Goal: Task Accomplishment & Management: Manage account settings

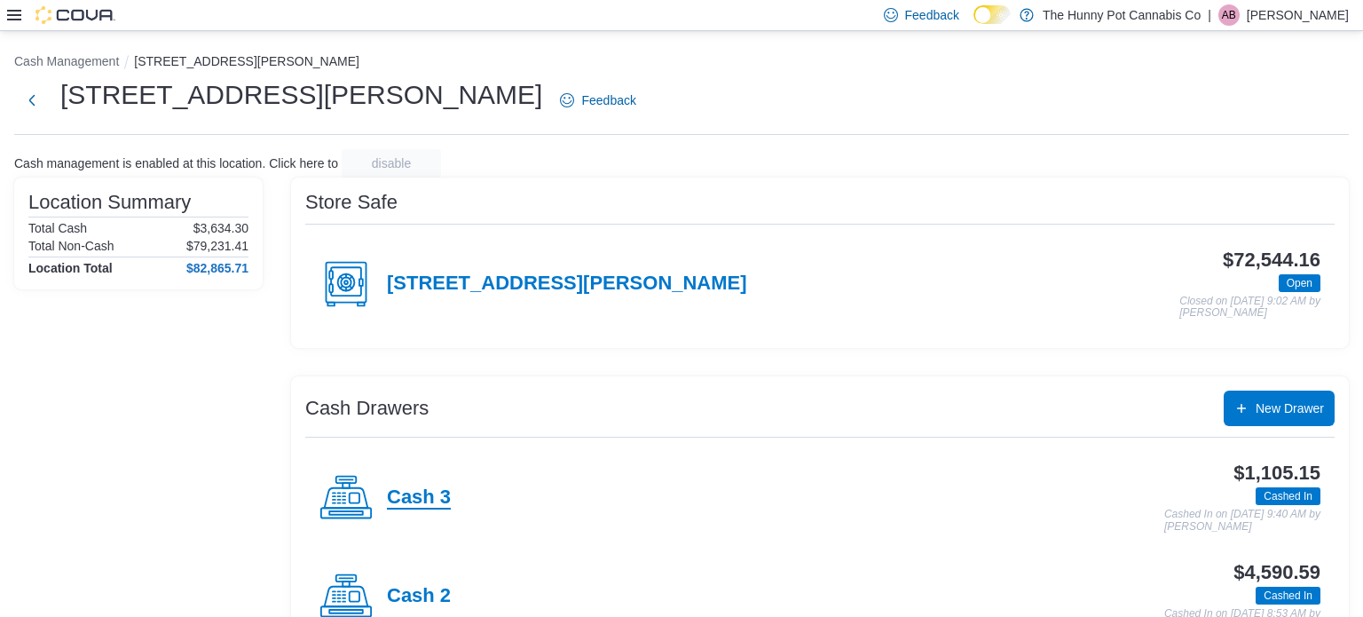
click at [406, 489] on h4 "Cash 3" at bounding box center [419, 497] width 64 height 23
click at [39, 111] on button "Next" at bounding box center [31, 99] width 35 height 35
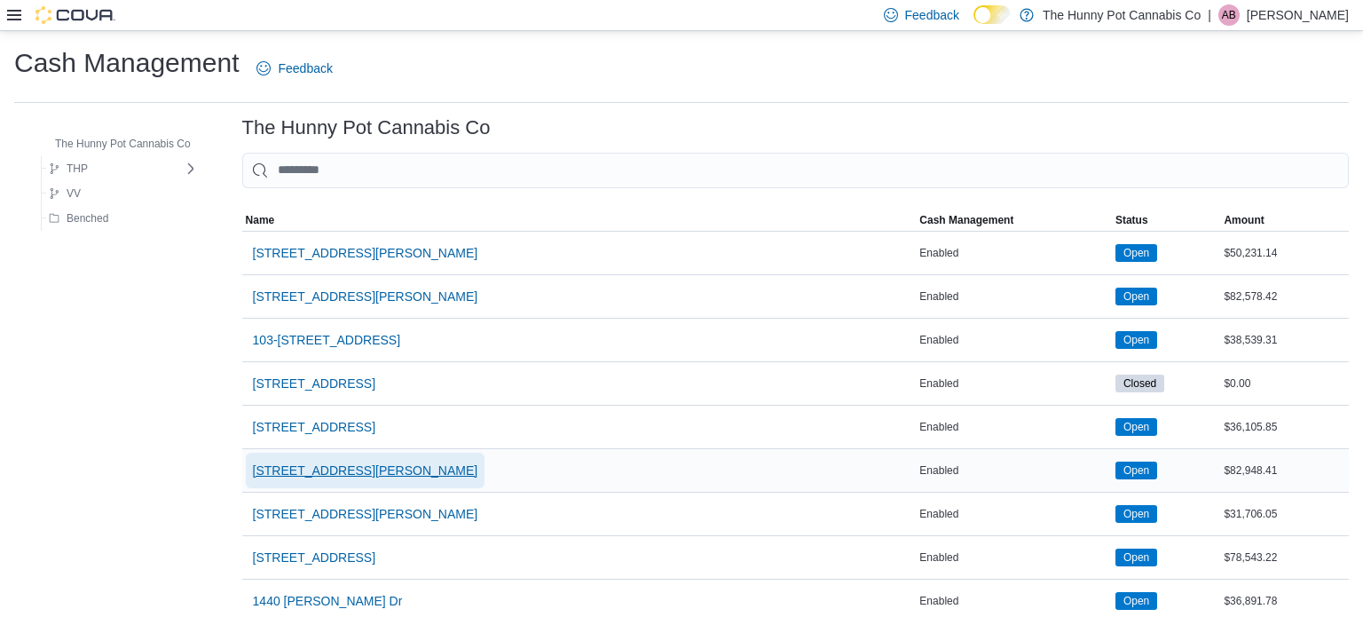
click at [292, 474] on span "121 Clarence Street" at bounding box center [365, 470] width 225 height 18
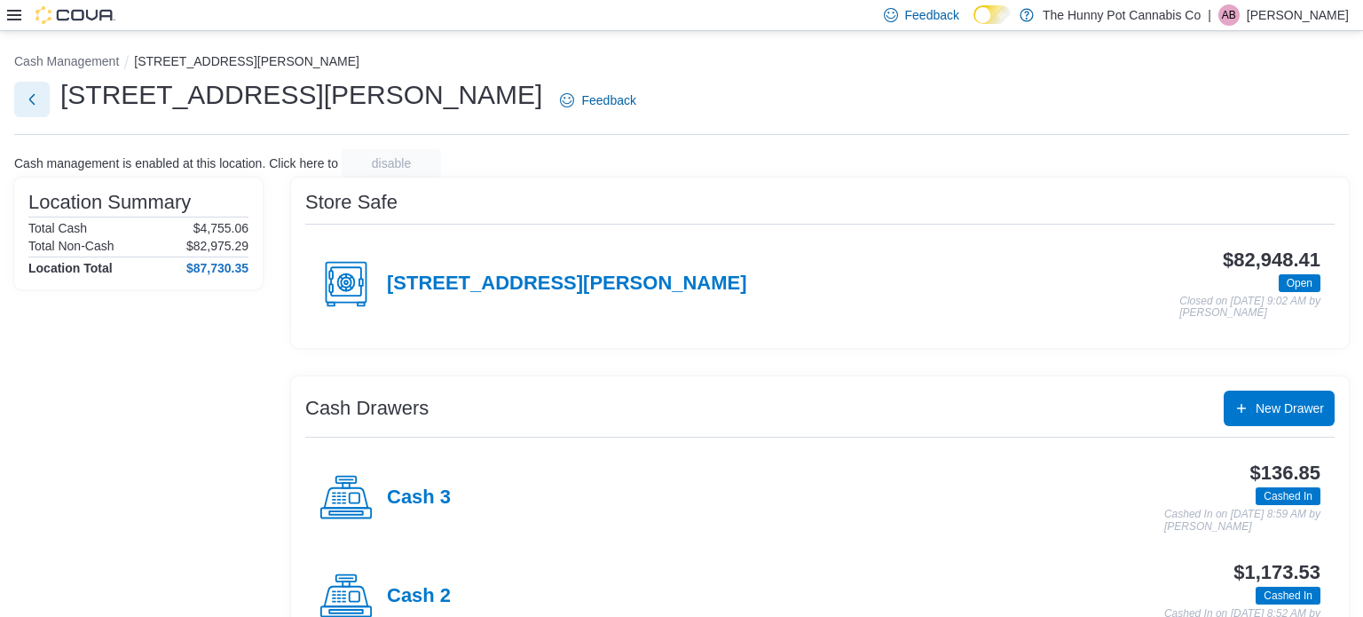
click at [30, 104] on button "Next" at bounding box center [31, 99] width 35 height 35
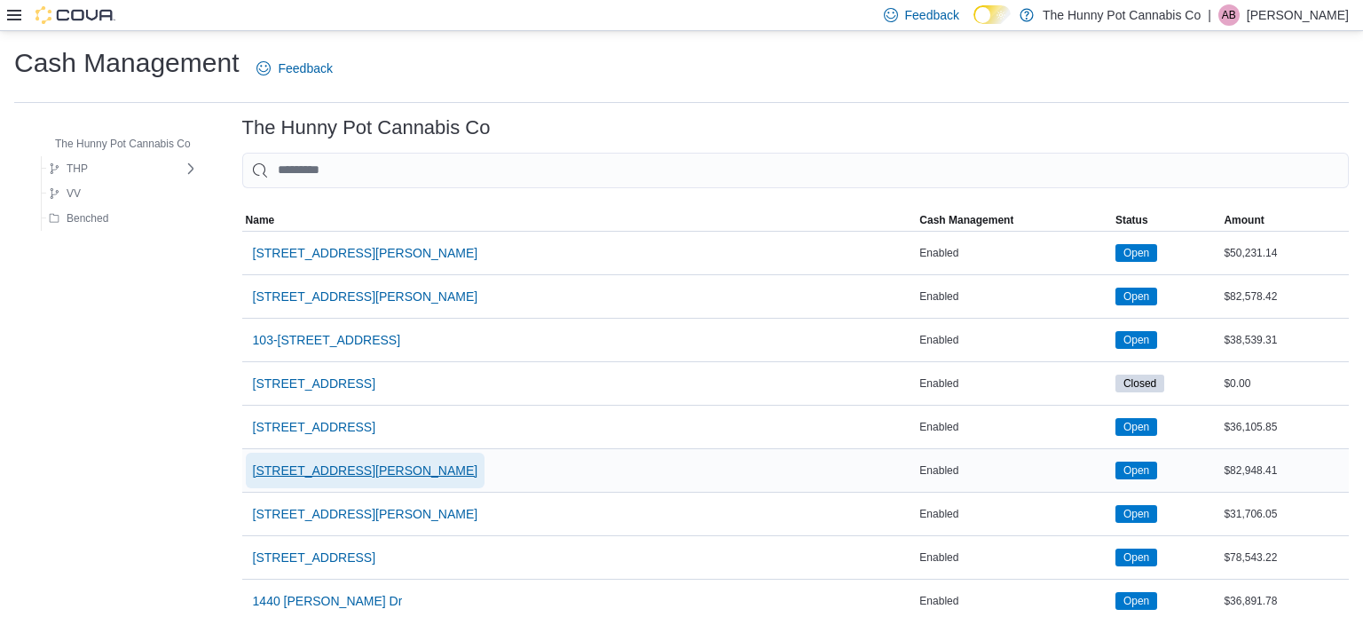
click at [288, 461] on span "121 Clarence Street" at bounding box center [365, 470] width 225 height 18
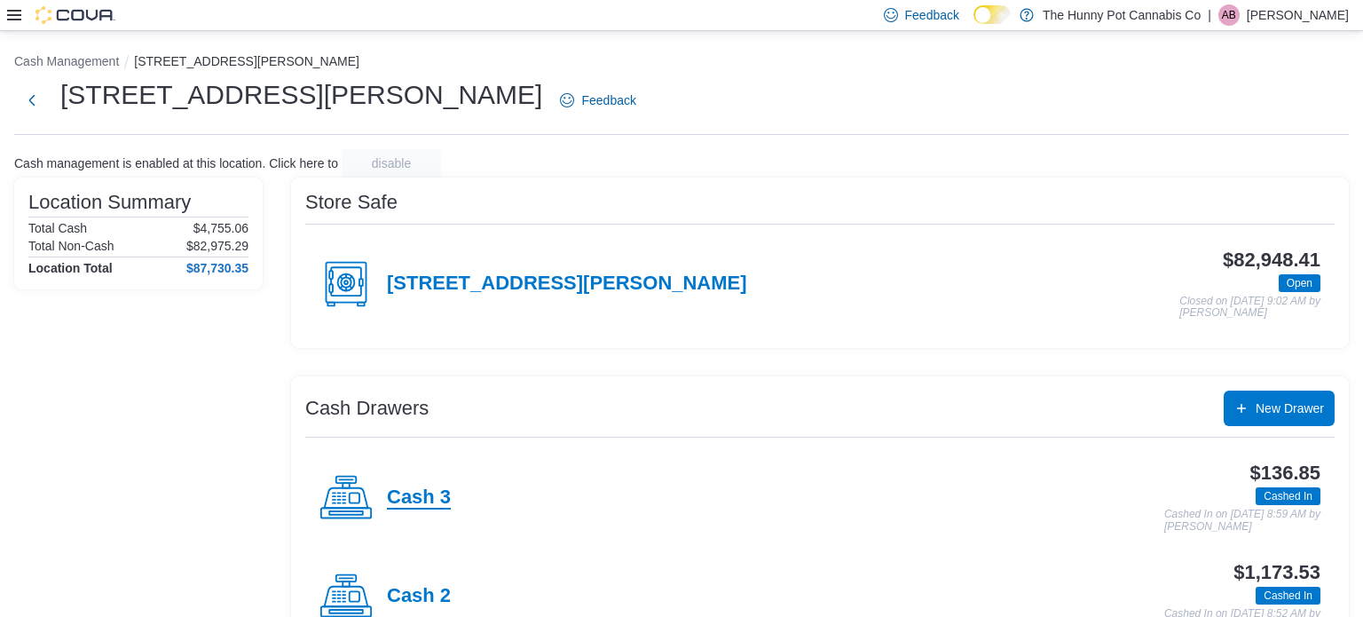
click at [447, 495] on h4 "Cash 3" at bounding box center [419, 497] width 64 height 23
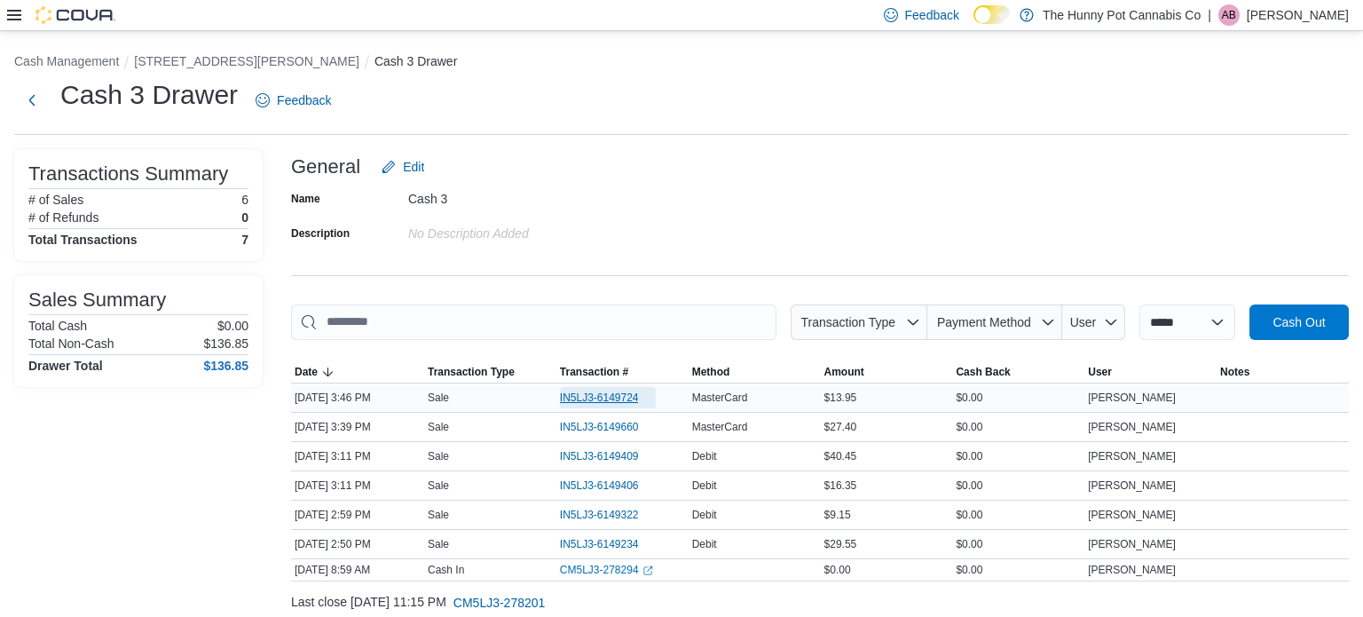
click at [601, 397] on span "IN5LJ3-6149724" at bounding box center [599, 397] width 79 height 14
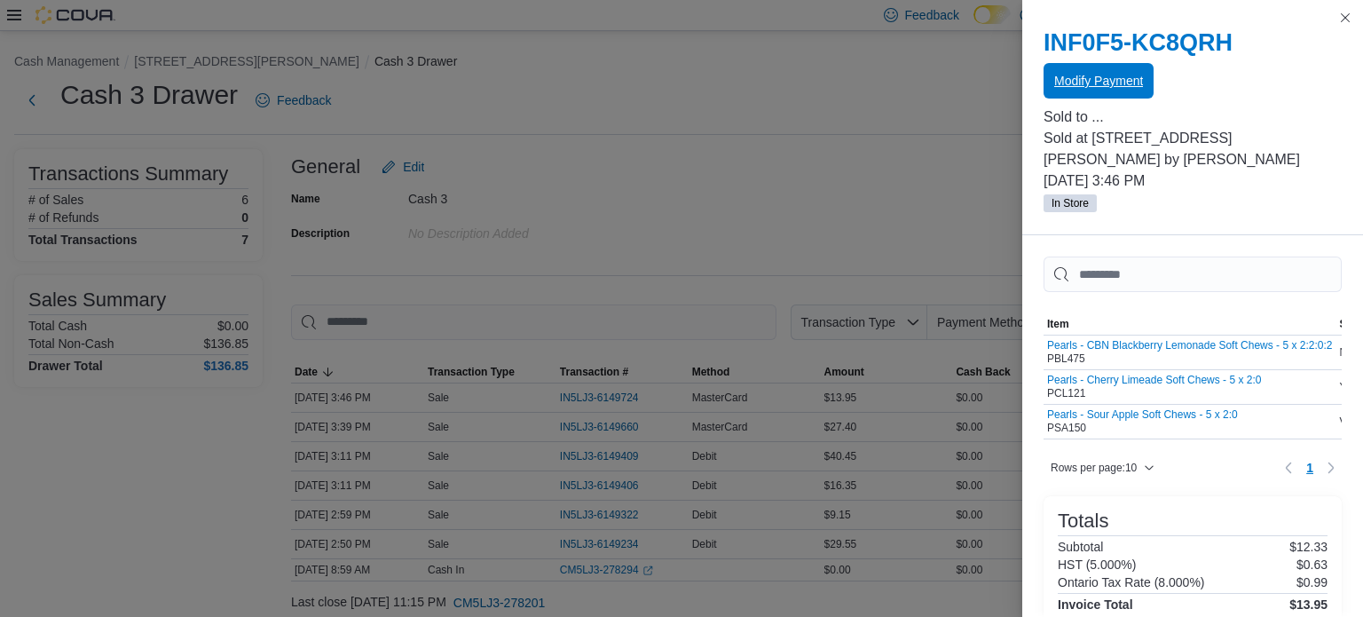
click at [1112, 81] on span "Modify Payment" at bounding box center [1098, 81] width 89 height 18
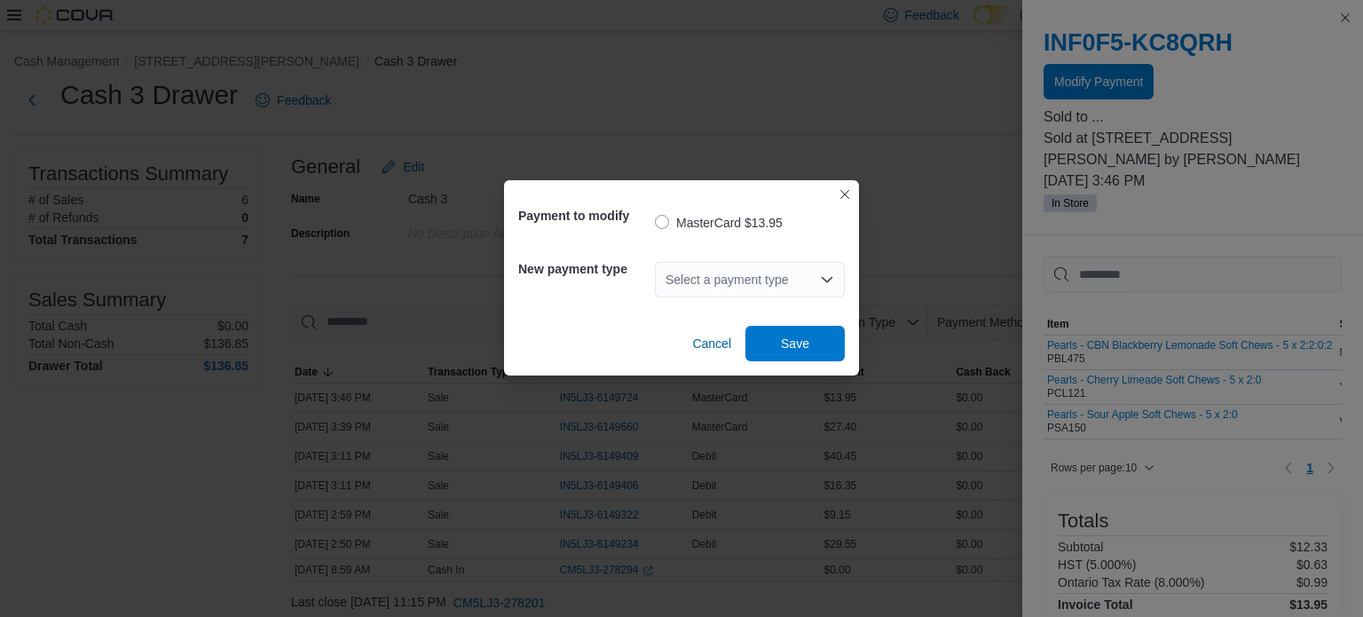
click at [780, 264] on div "Select a payment type" at bounding box center [750, 279] width 190 height 35
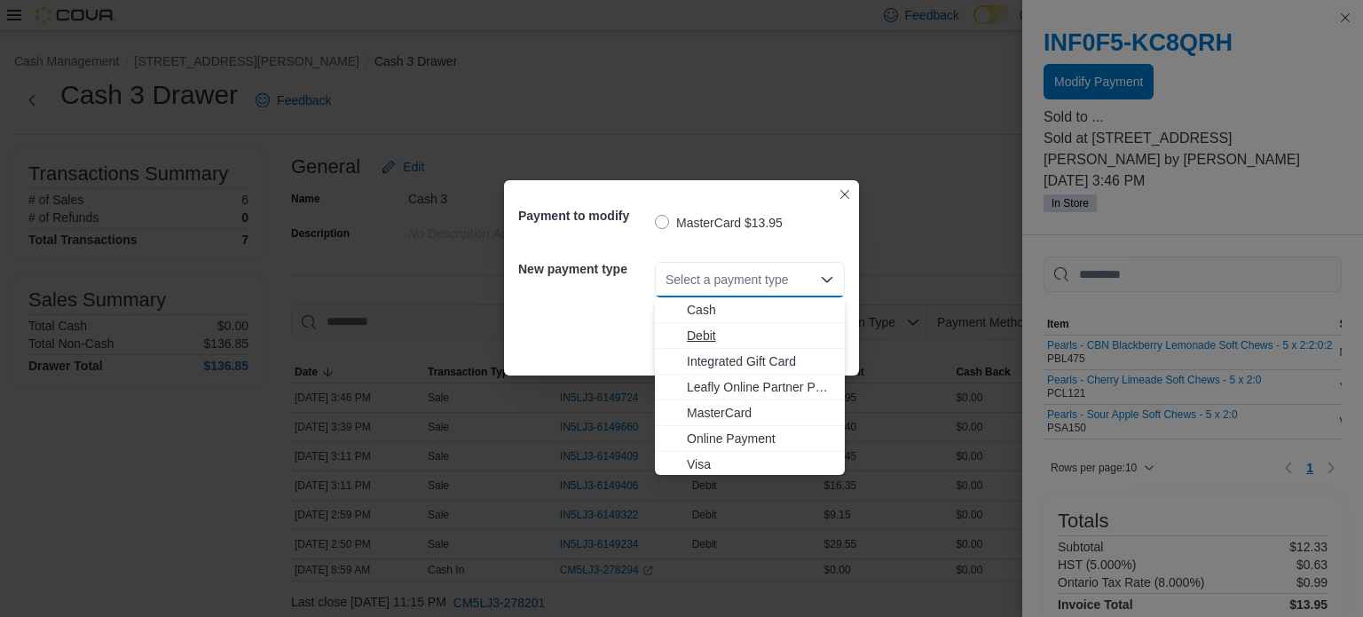
click at [744, 333] on span "Debit" at bounding box center [760, 336] width 147 height 18
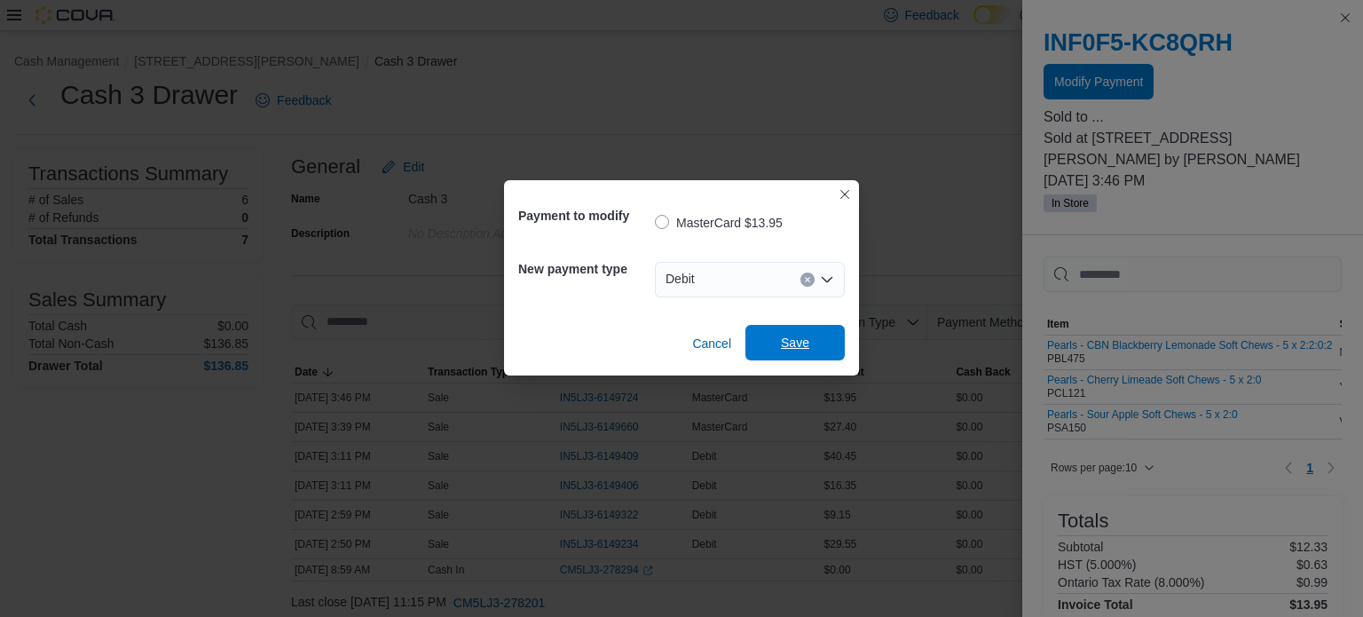
click at [759, 336] on span "Save" at bounding box center [795, 342] width 78 height 35
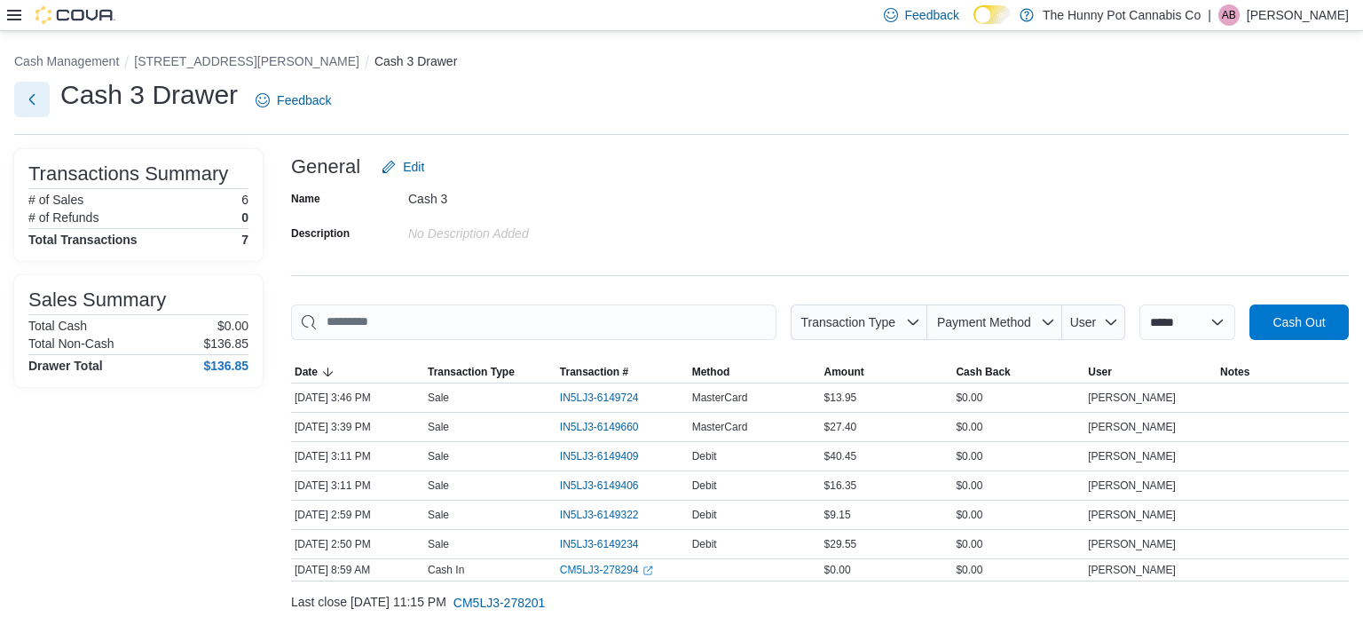
click at [45, 100] on button "Next" at bounding box center [31, 99] width 35 height 35
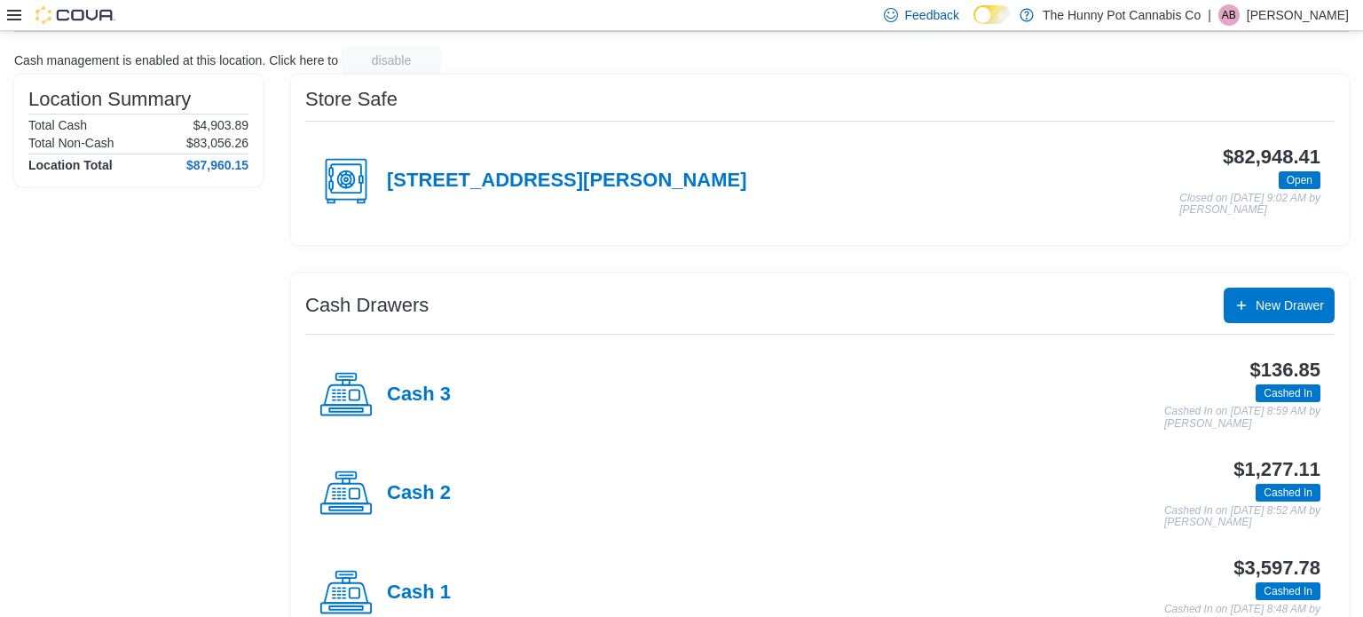
scroll to position [106, 0]
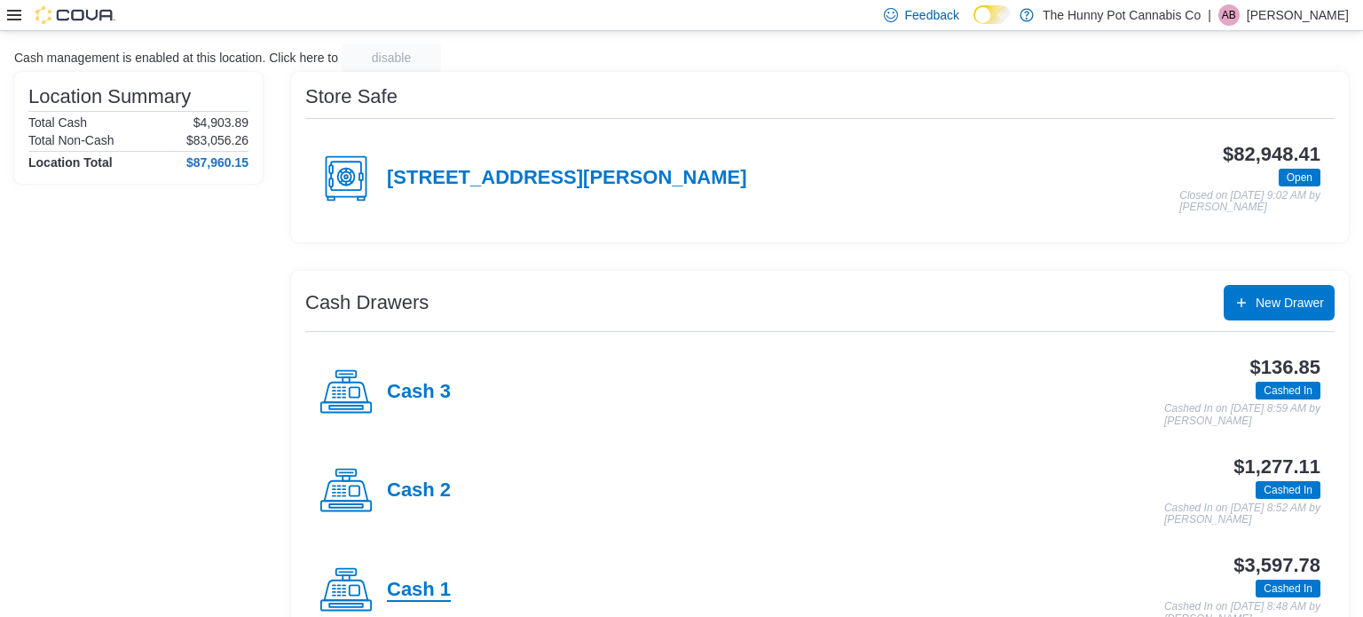
click at [423, 591] on h4 "Cash 1" at bounding box center [419, 589] width 64 height 23
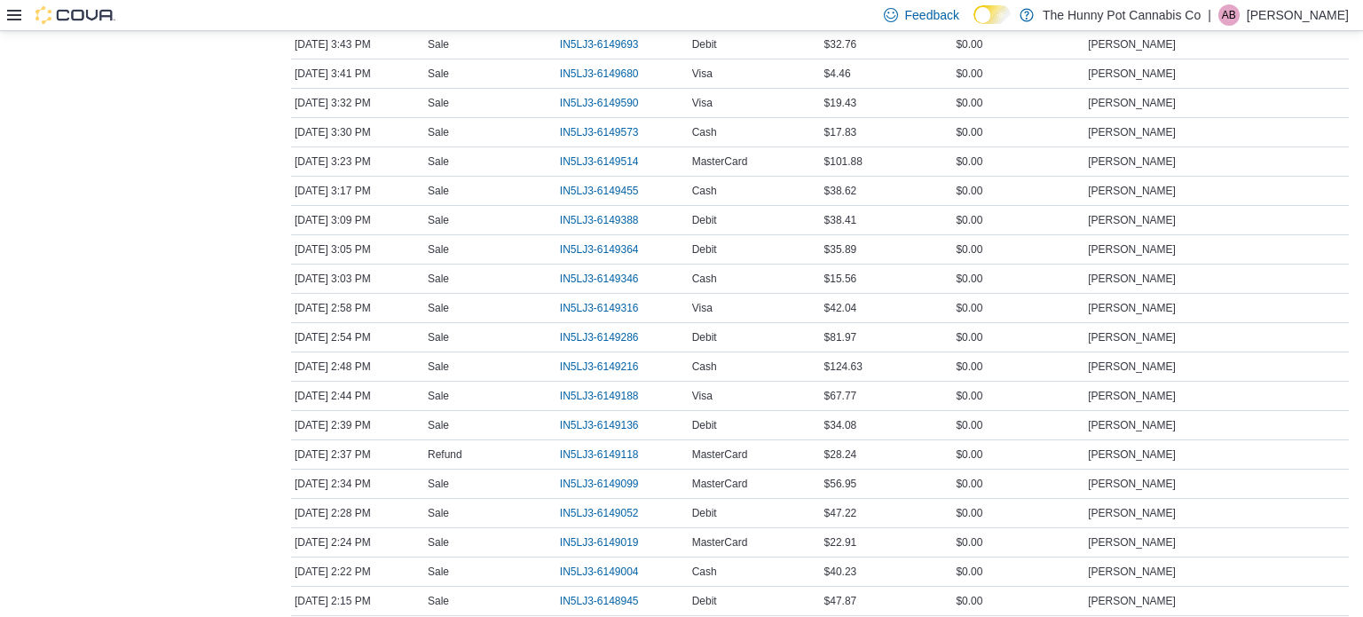
scroll to position [468, 0]
click at [609, 421] on span "IN5LJ3-6149136" at bounding box center [599, 427] width 79 height 14
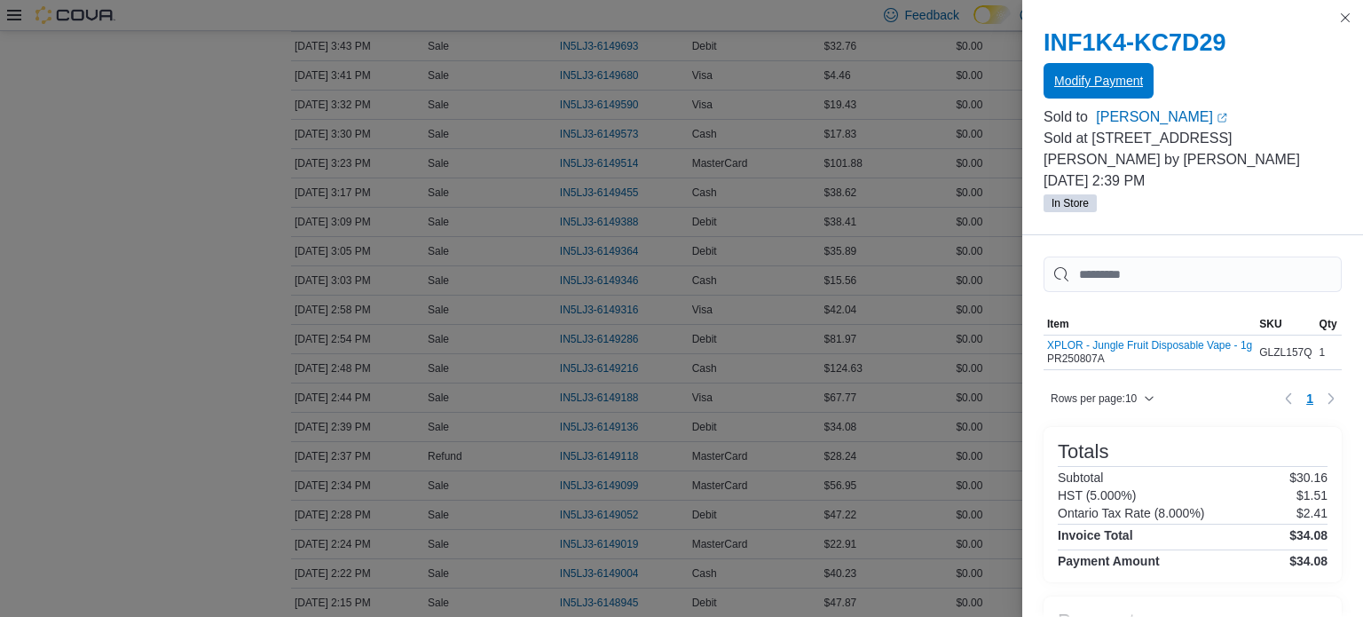
click at [1096, 84] on span "Modify Payment" at bounding box center [1098, 81] width 89 height 18
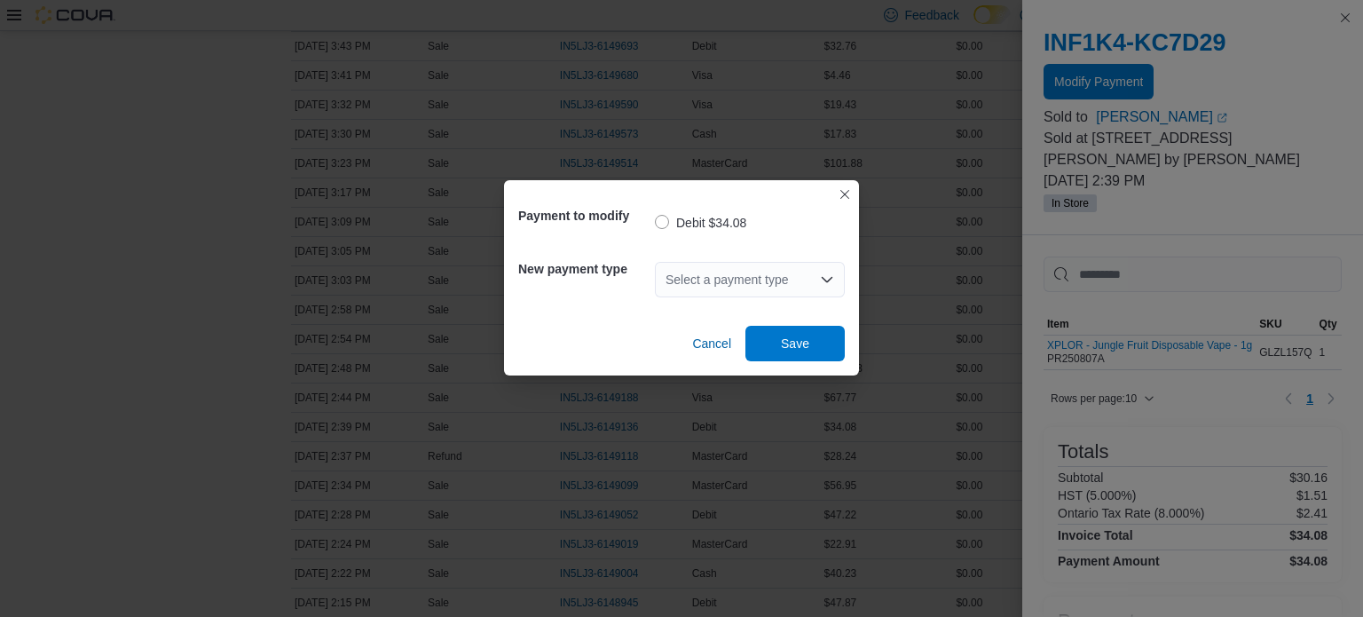
click at [704, 285] on div "Select a payment type" at bounding box center [750, 279] width 190 height 35
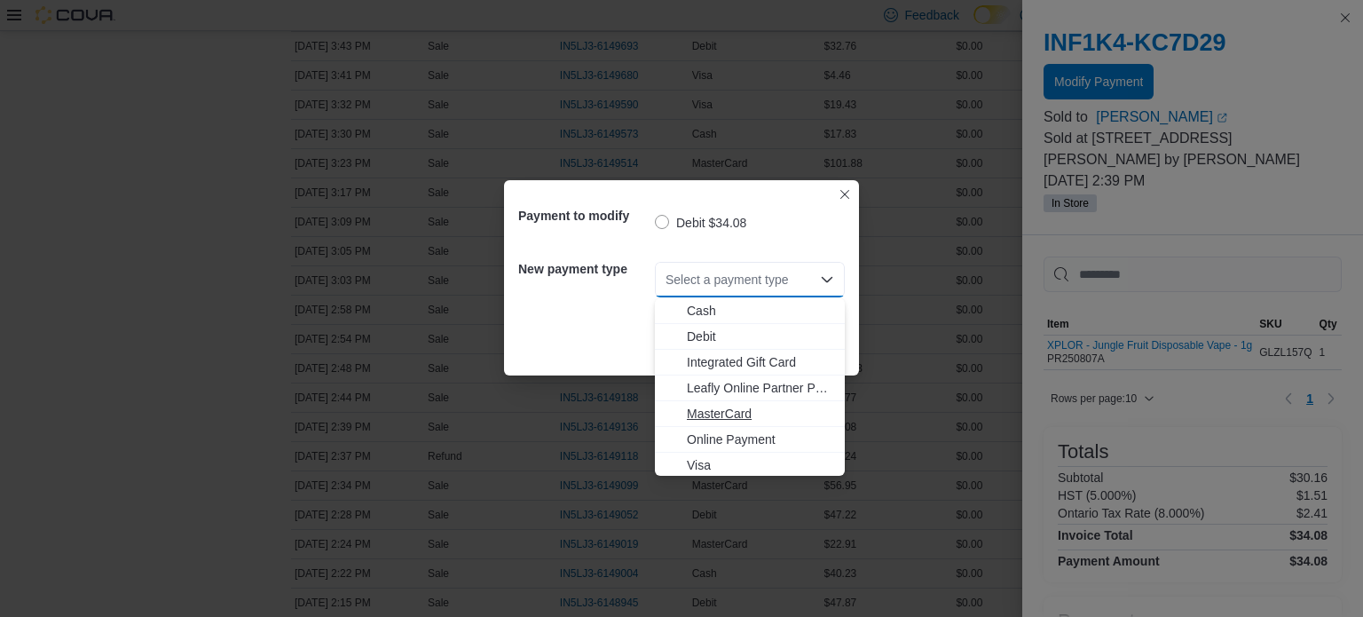
click at [756, 414] on span "MasterCard" at bounding box center [760, 414] width 147 height 18
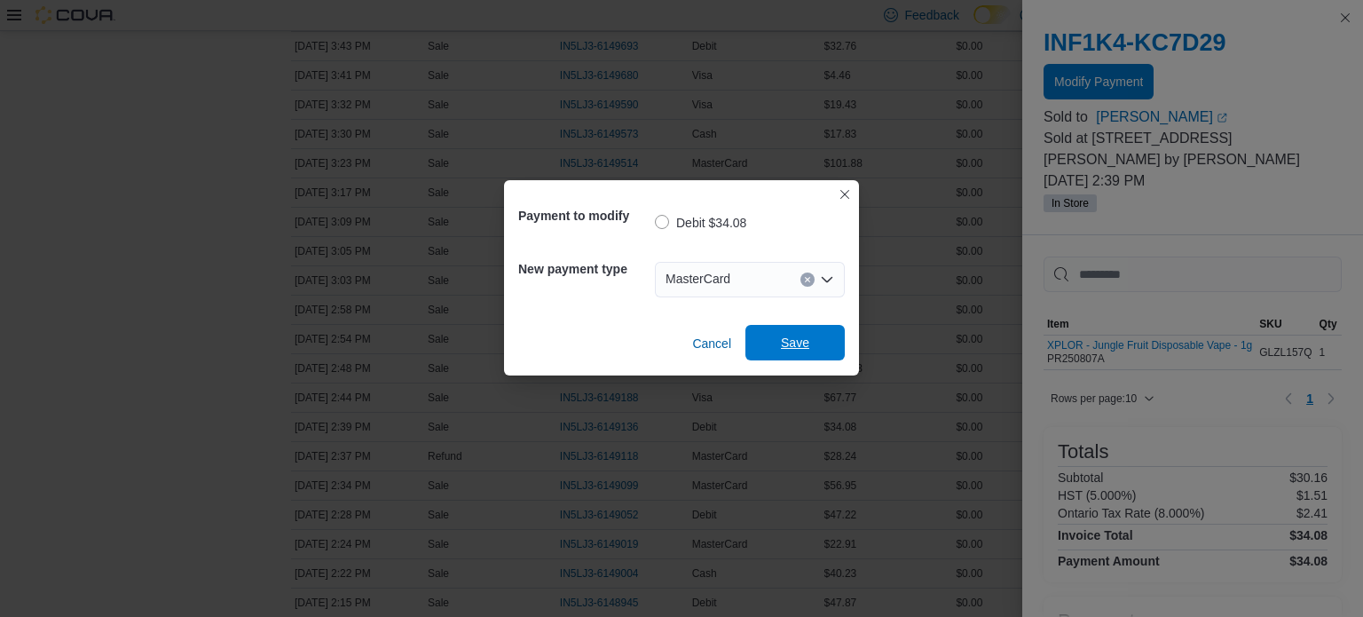
click at [800, 344] on span "Save" at bounding box center [795, 343] width 28 height 18
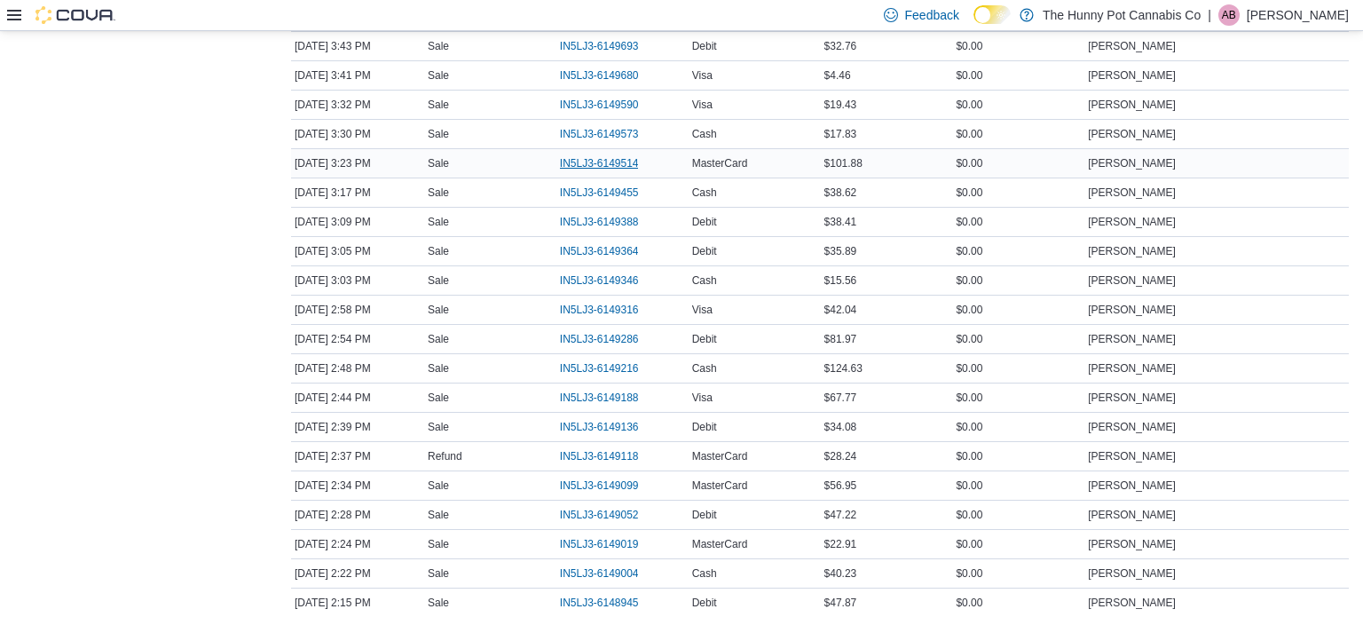
scroll to position [0, 0]
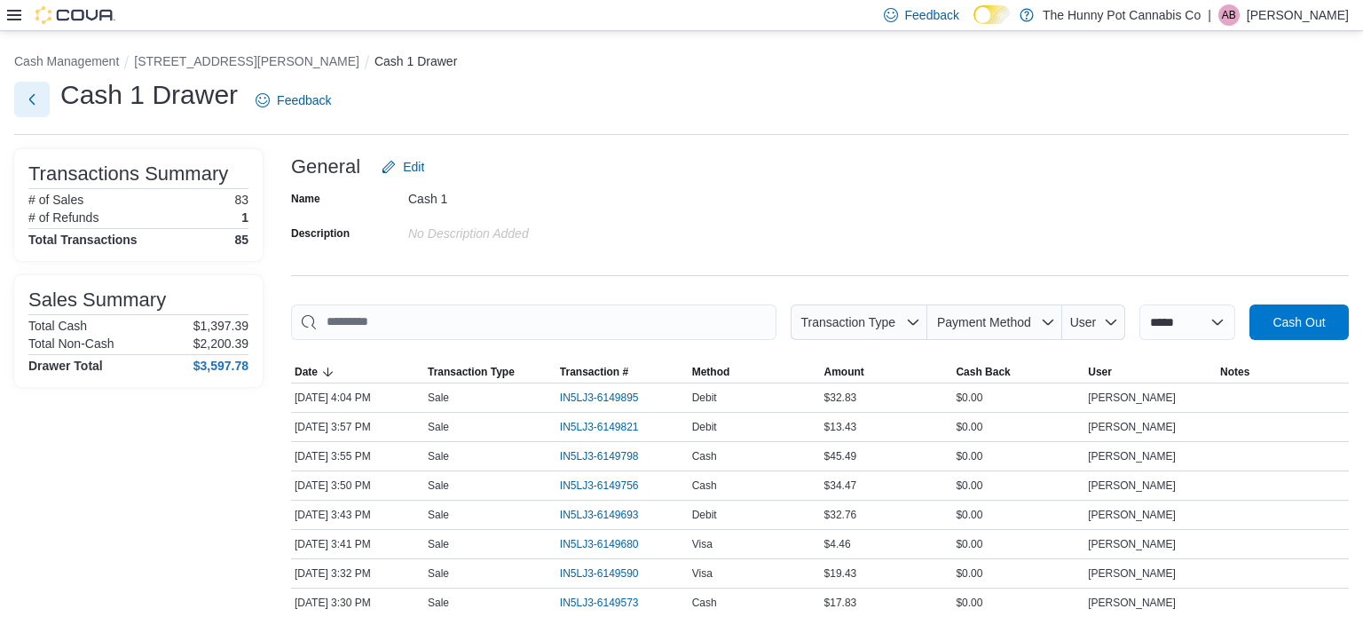
click at [35, 85] on button "Next" at bounding box center [31, 99] width 35 height 35
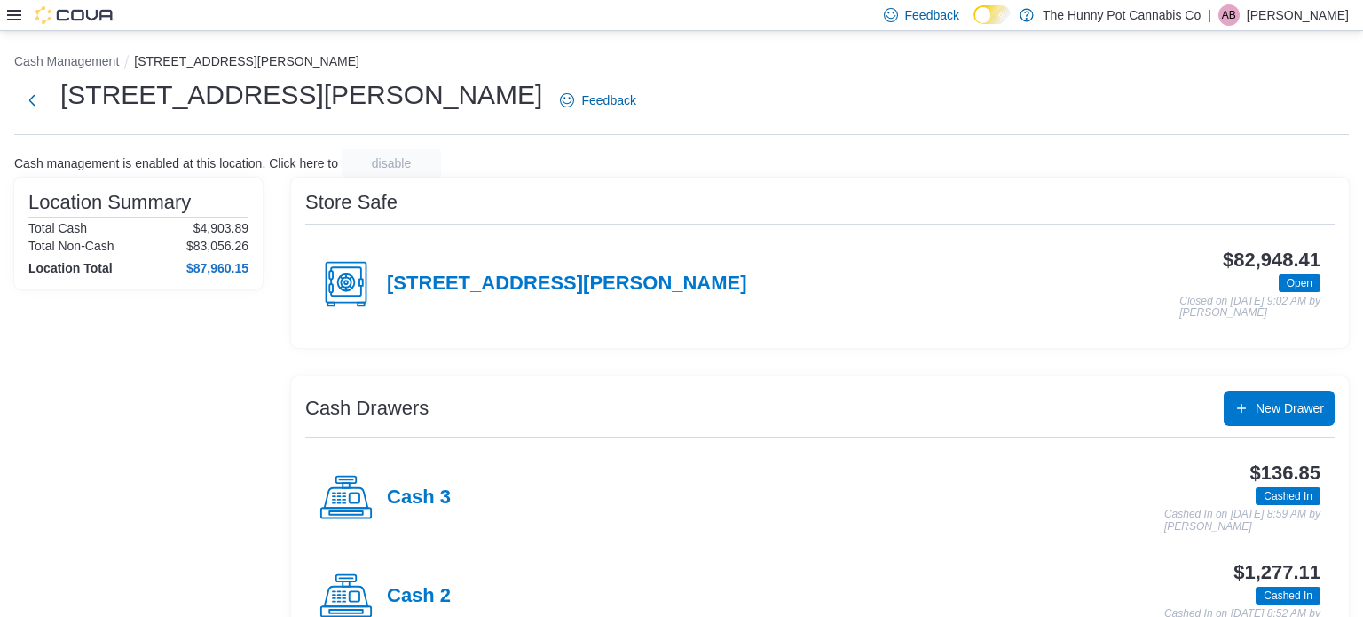
click at [425, 582] on div "Cash 2" at bounding box center [384, 596] width 131 height 53
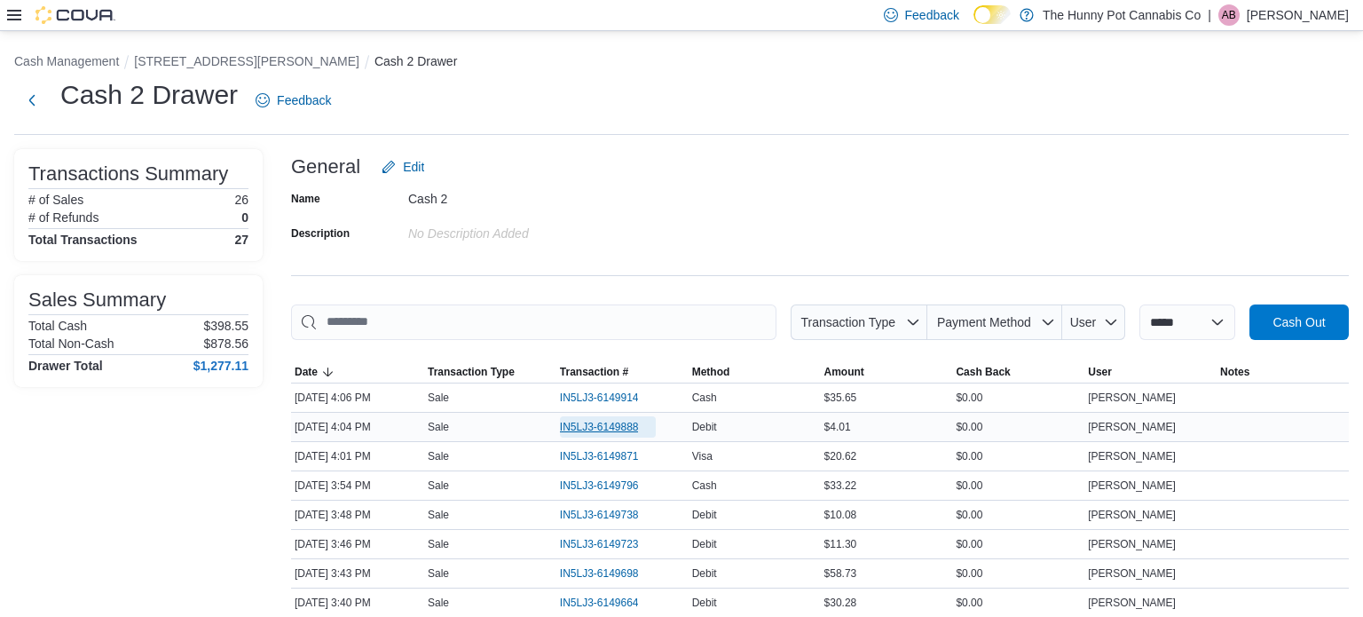
click at [623, 425] on span "IN5LJ3-6149888" at bounding box center [599, 427] width 79 height 14
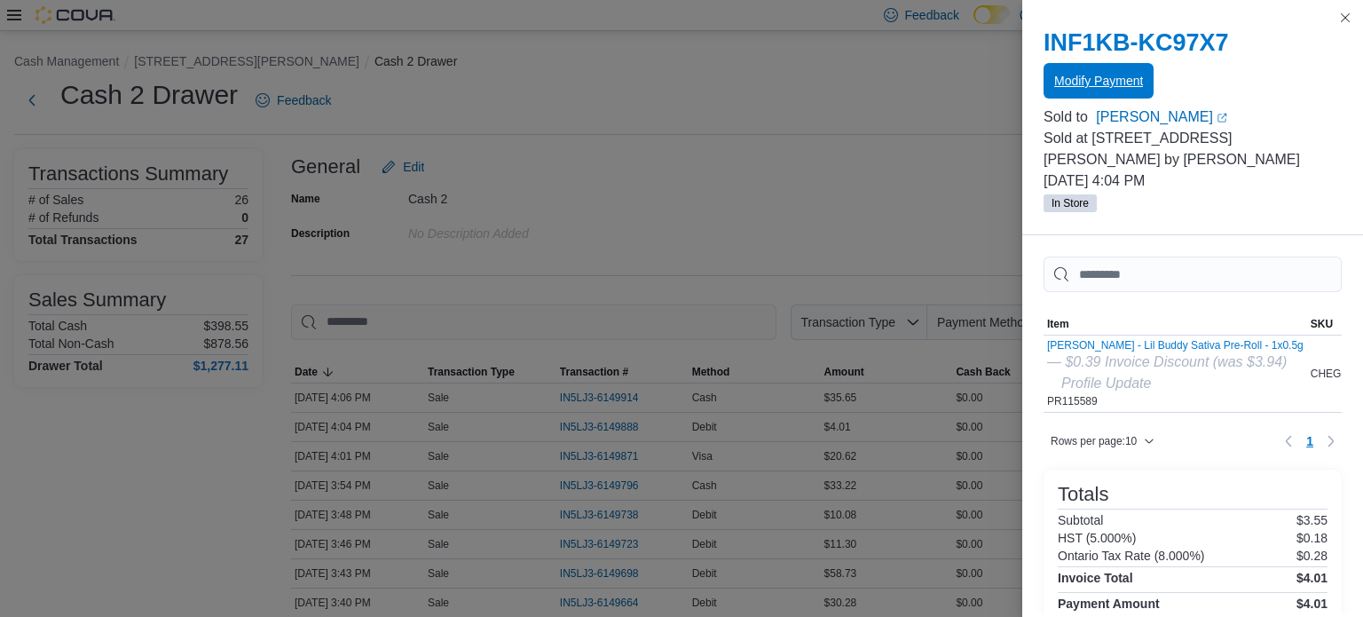
click at [1090, 83] on span "Modify Payment" at bounding box center [1098, 81] width 89 height 18
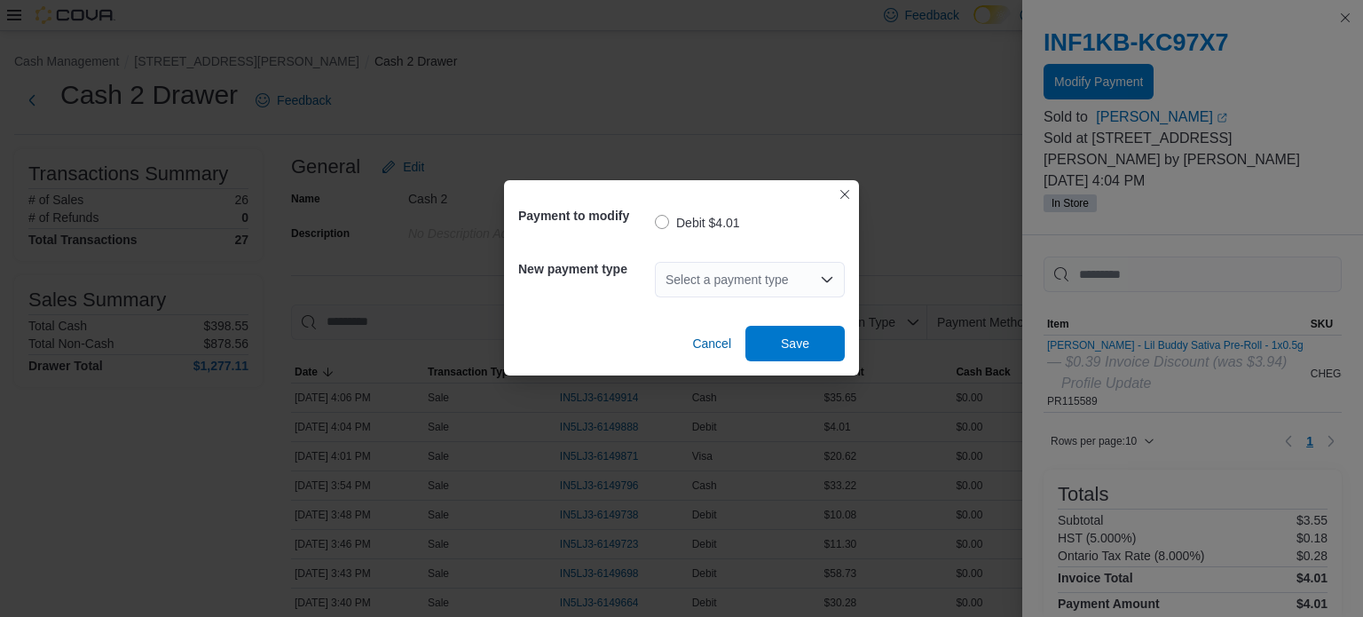
click at [694, 294] on div "Select a payment type" at bounding box center [750, 279] width 190 height 35
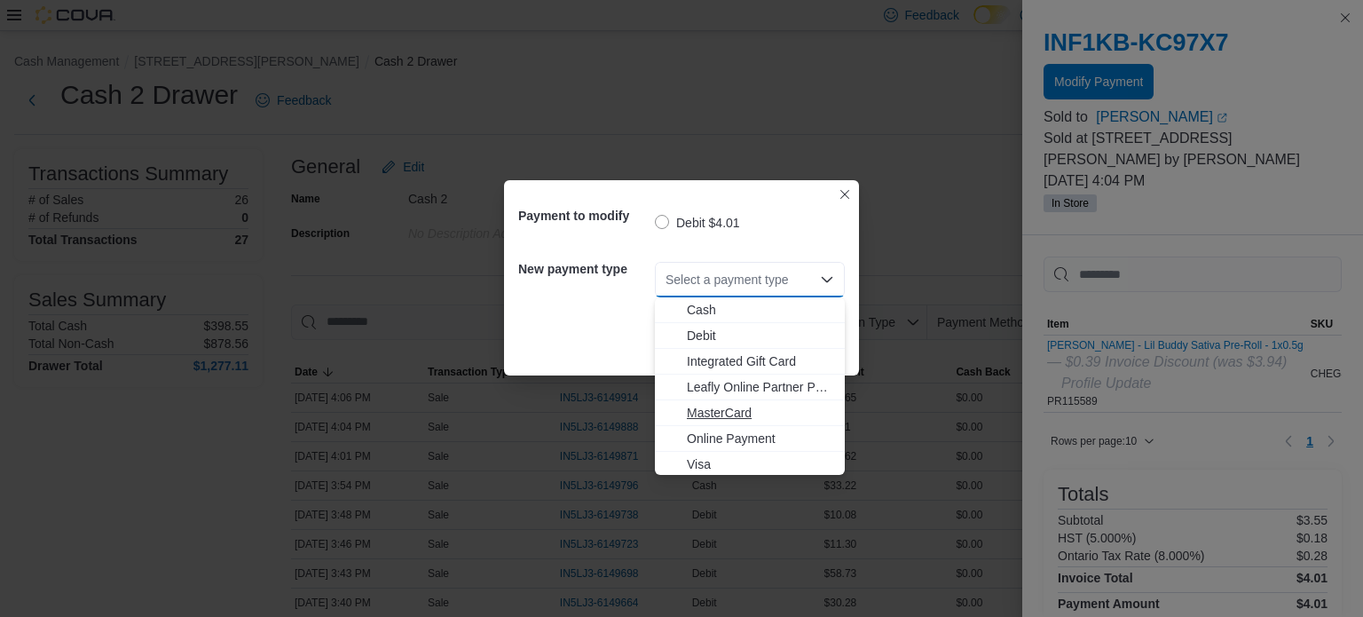
click at [739, 415] on span "MasterCard" at bounding box center [760, 413] width 147 height 18
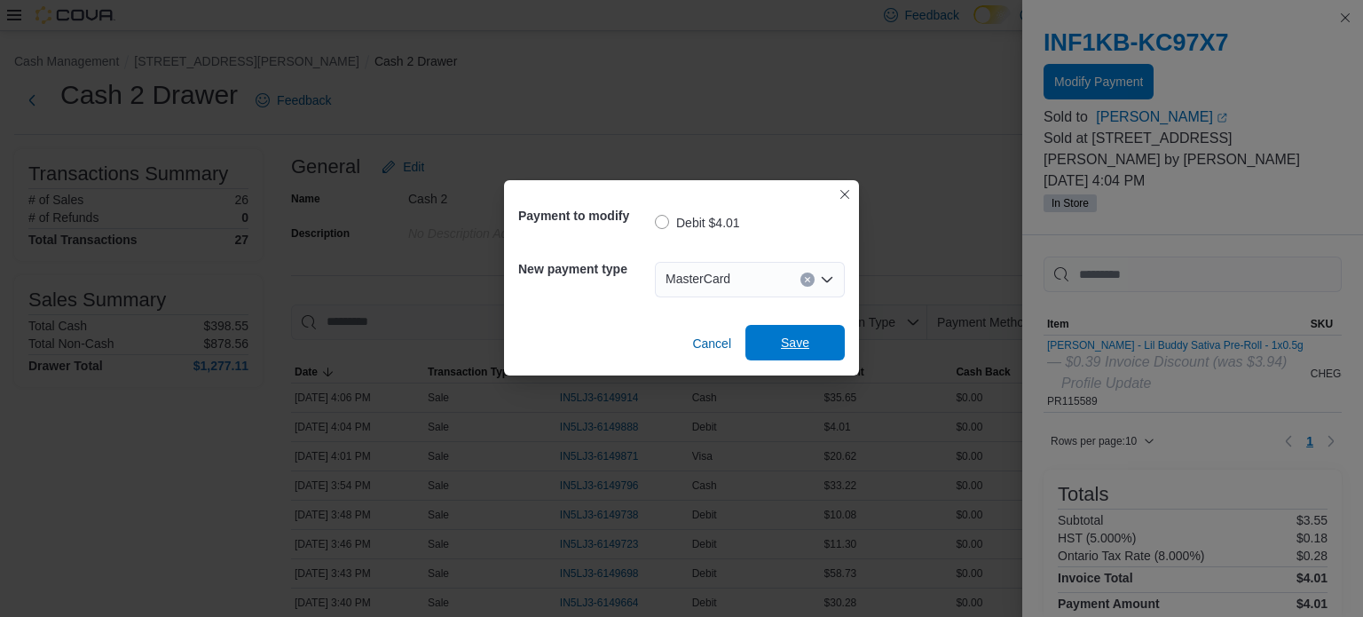
click at [795, 350] on span "Save" at bounding box center [795, 343] width 28 height 18
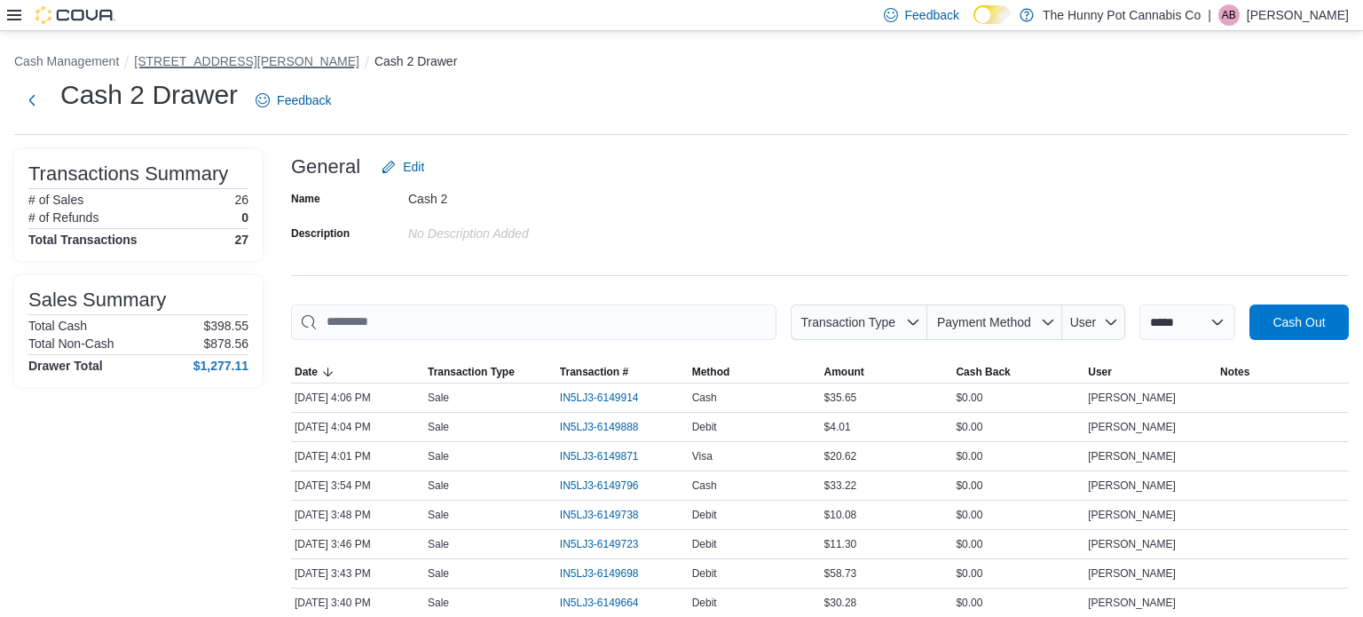
click at [216, 60] on button "121 Clarence Street" at bounding box center [246, 61] width 225 height 14
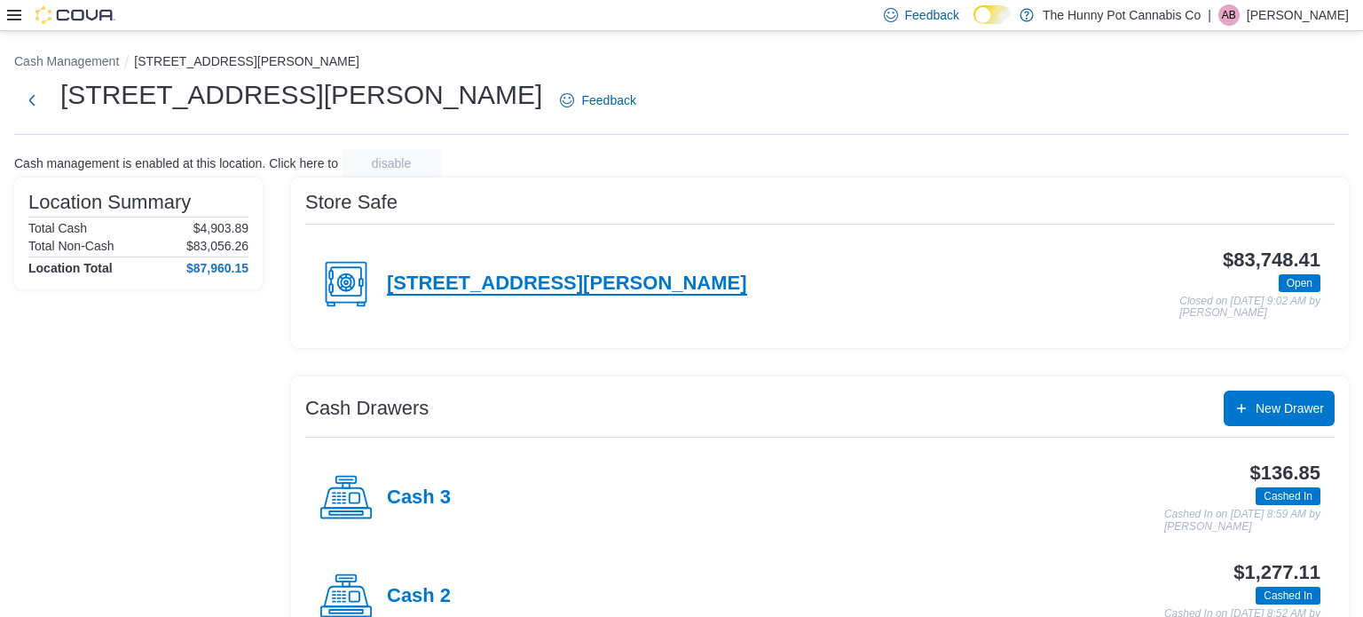
click at [440, 277] on h4 "121 Clarence Street" at bounding box center [567, 283] width 360 height 23
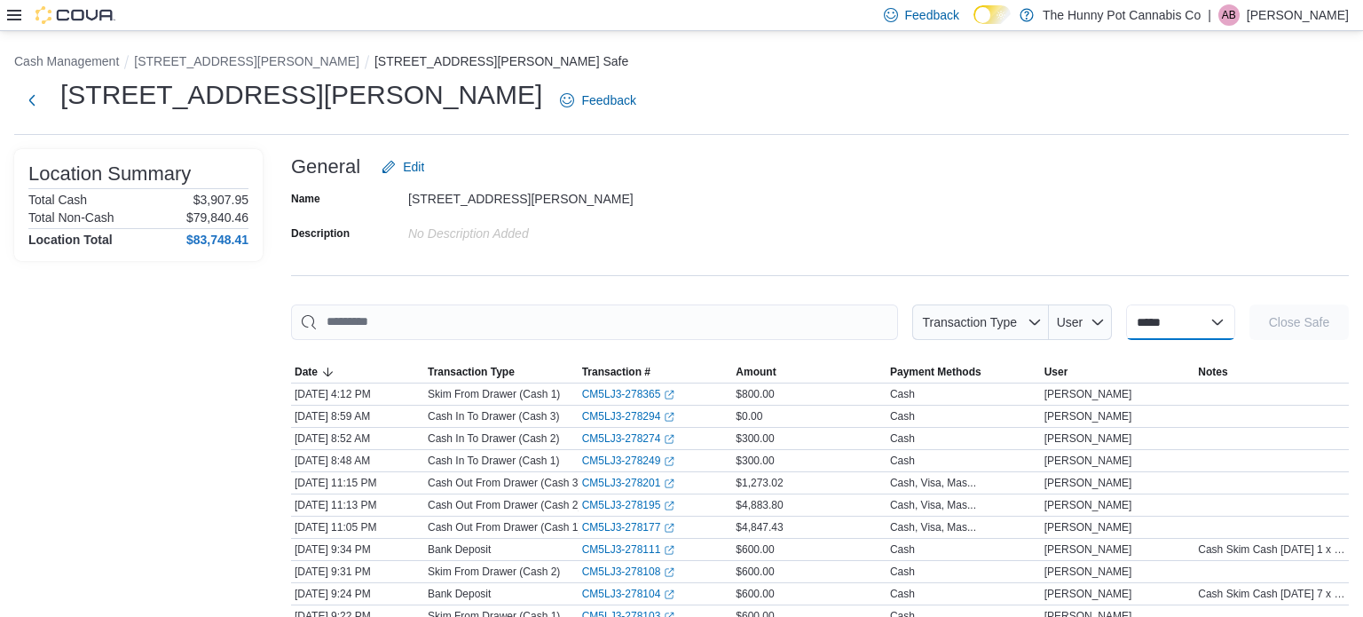
click at [1208, 327] on select "**********" at bounding box center [1180, 321] width 109 height 35
select select "**********"
click at [1126, 304] on select "**********" at bounding box center [1180, 321] width 109 height 35
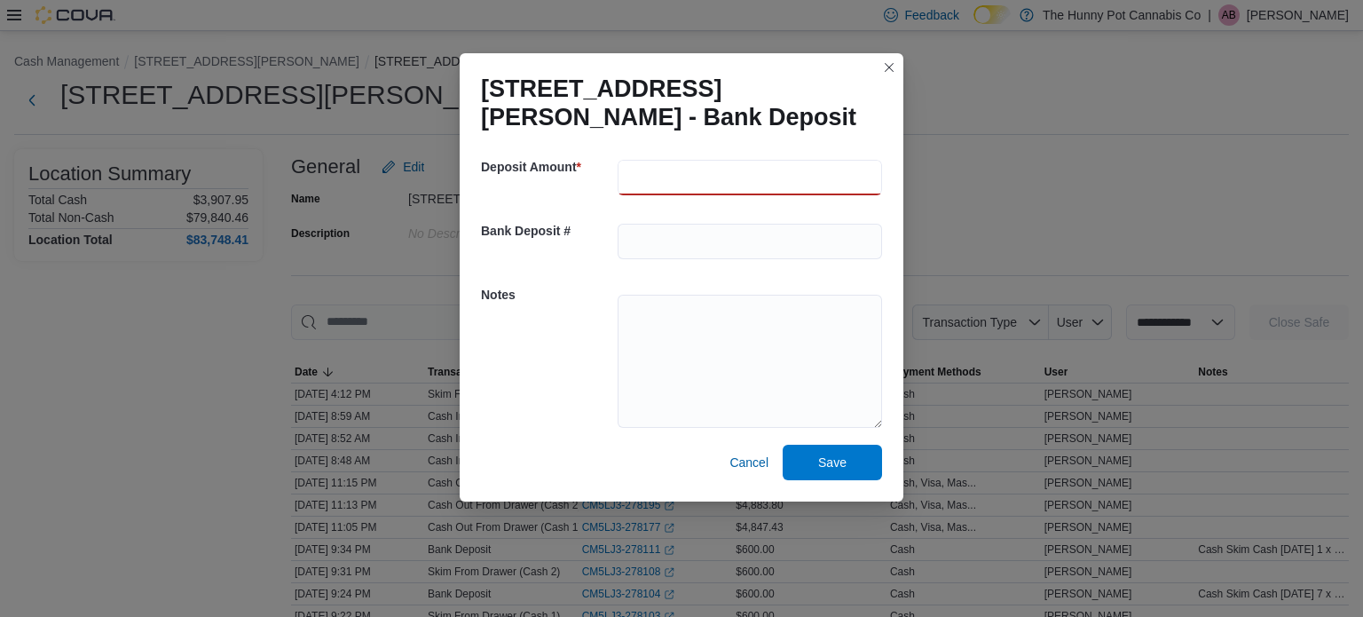
click at [657, 164] on input "number" at bounding box center [750, 177] width 264 height 35
type input "***"
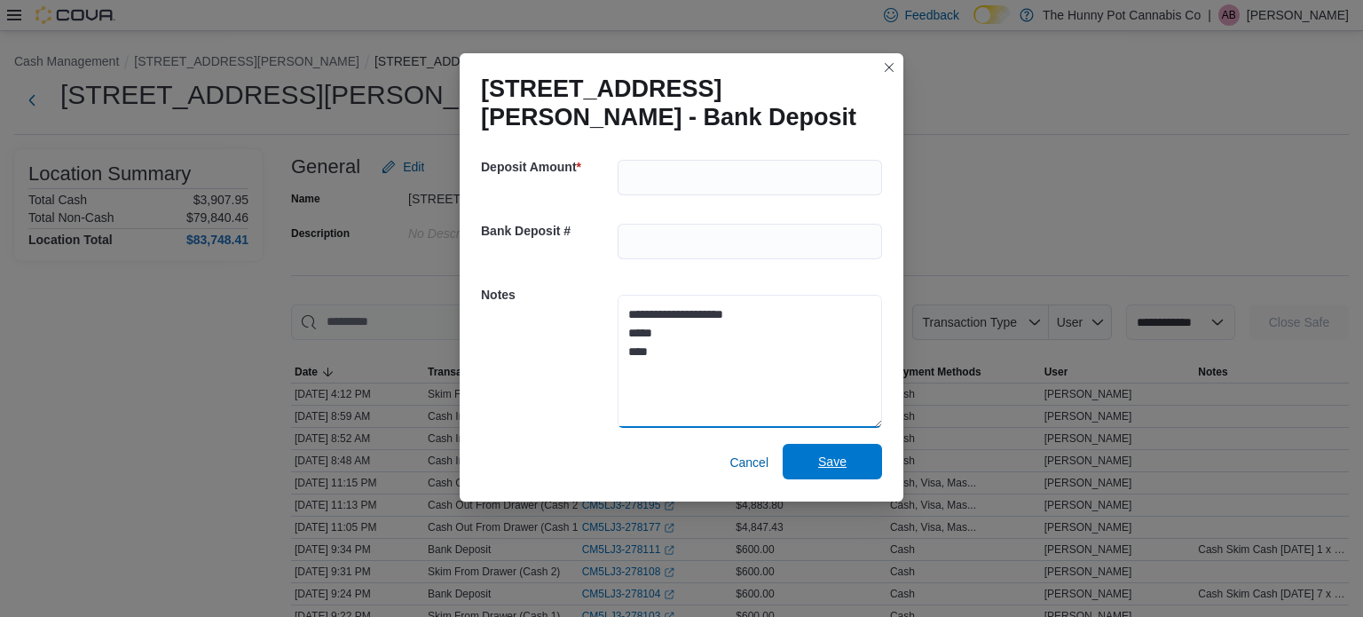
type textarea "**********"
click at [840, 460] on span "Save" at bounding box center [832, 461] width 28 height 18
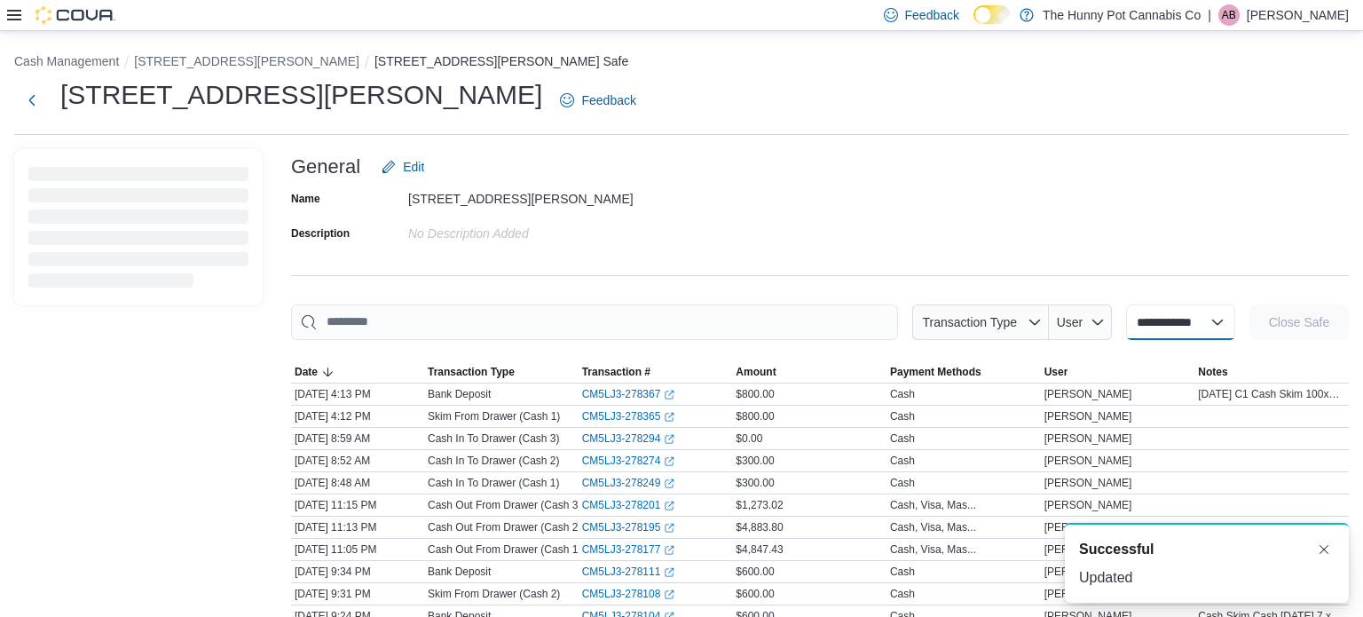
select select
